Goal: Task Accomplishment & Management: Complete application form

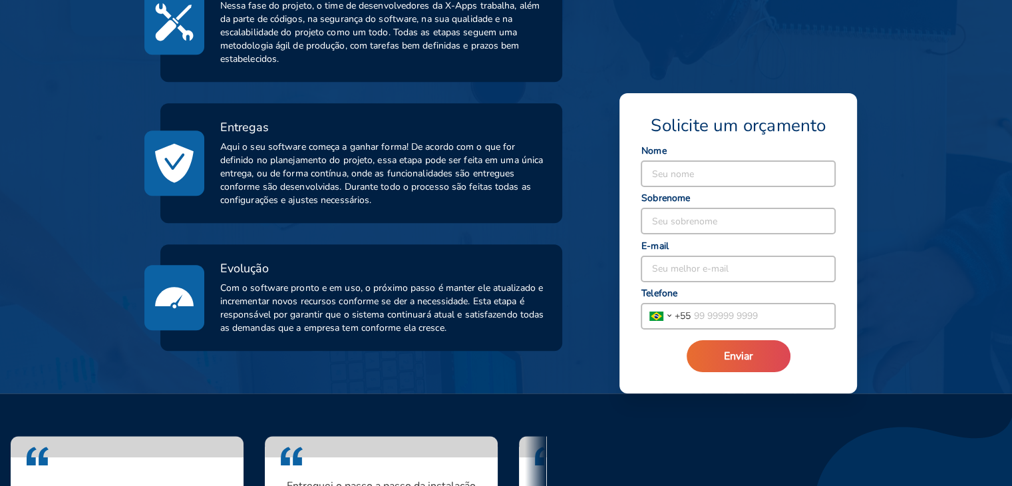
scroll to position [776, 0]
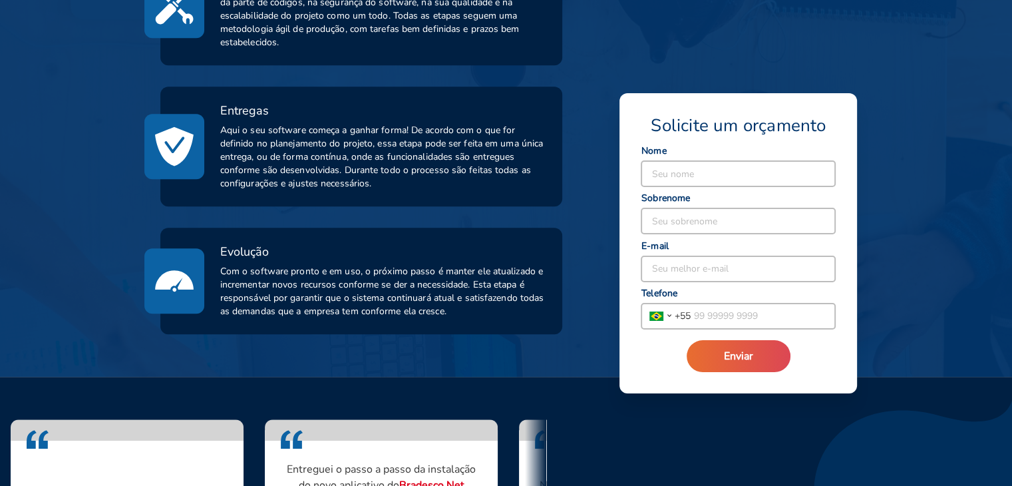
click at [675, 175] on input at bounding box center [739, 173] width 194 height 25
type input "[PERSON_NAME]"
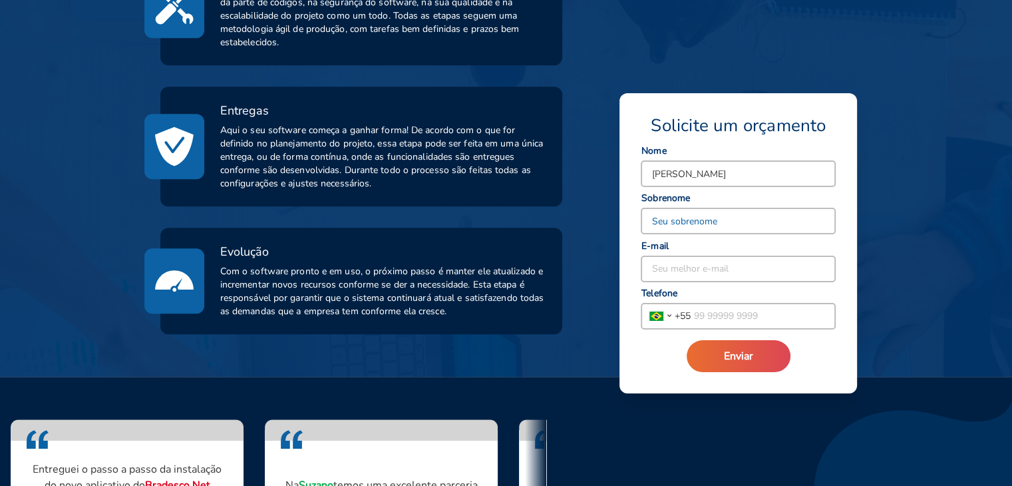
type input "Moreton"
type input "[EMAIL_ADDRESS][DOMAIN_NAME]"
type input "[PHONE_NUMBER]"
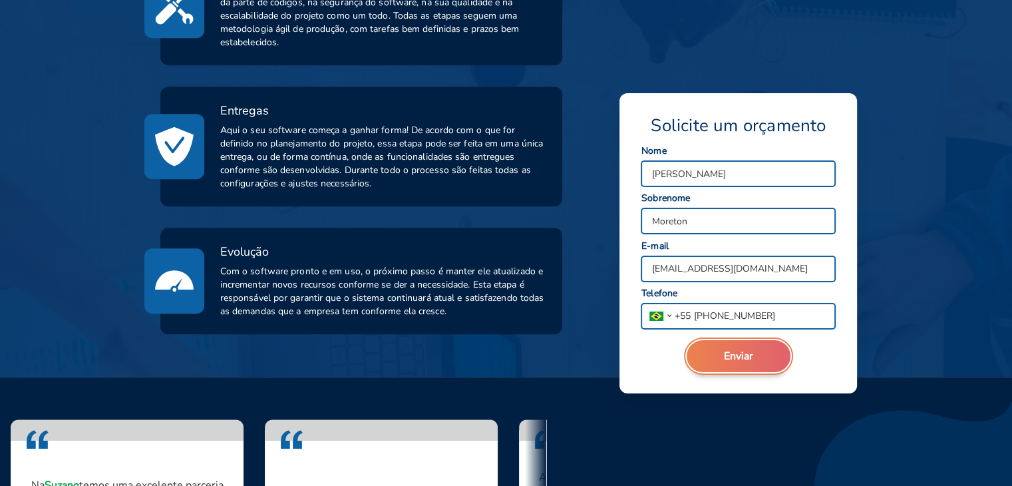
click at [741, 359] on span "Enviar" at bounding box center [738, 356] width 29 height 15
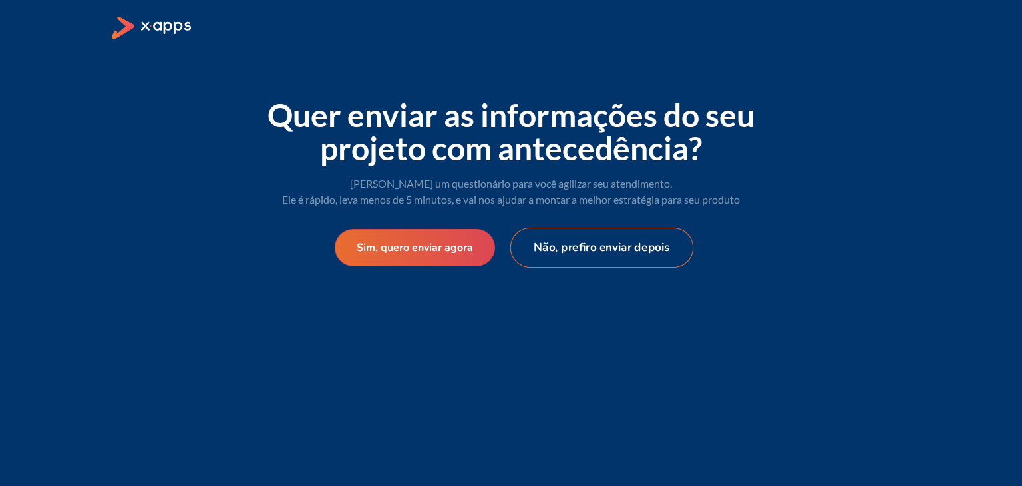
click at [560, 248] on button "Não, prefiro enviar depois" at bounding box center [602, 248] width 184 height 40
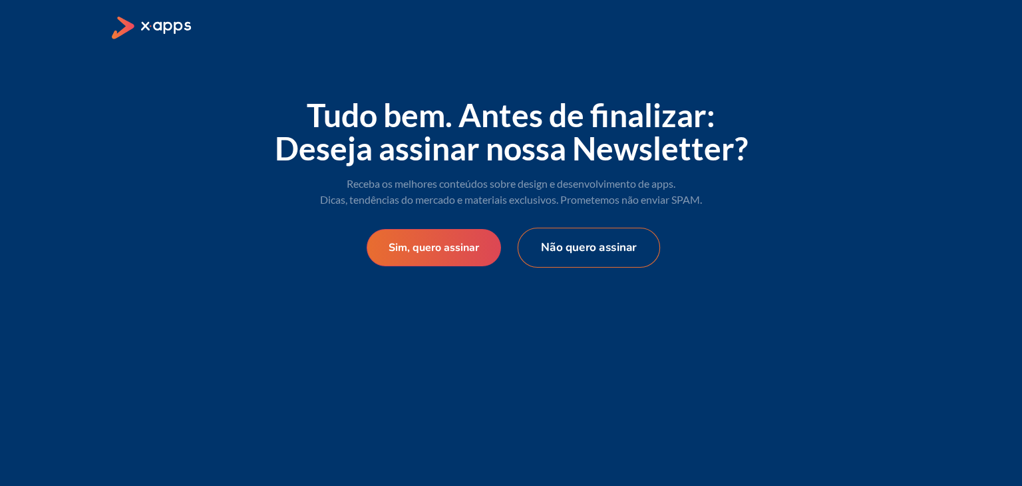
click at [554, 244] on button "Não quero assinar" at bounding box center [589, 248] width 142 height 40
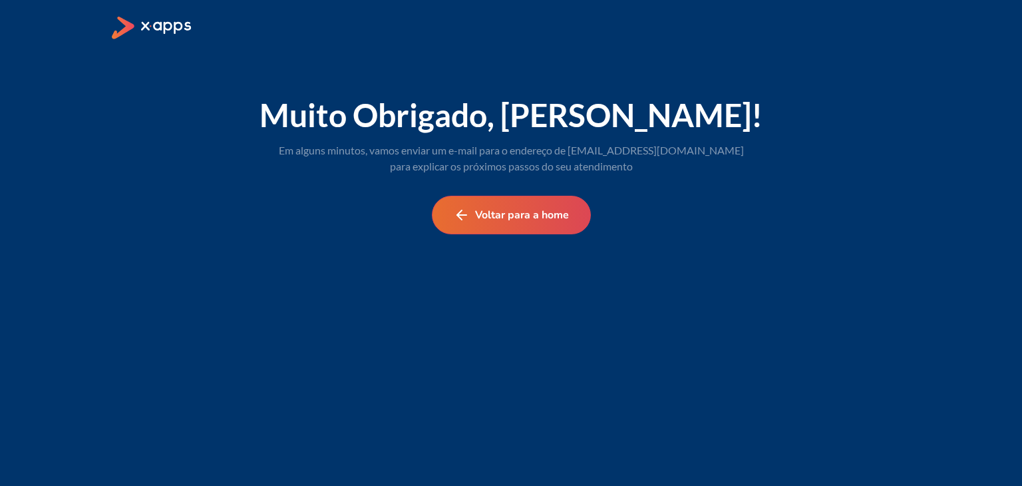
select select "BR"
